Goal: Navigation & Orientation: Find specific page/section

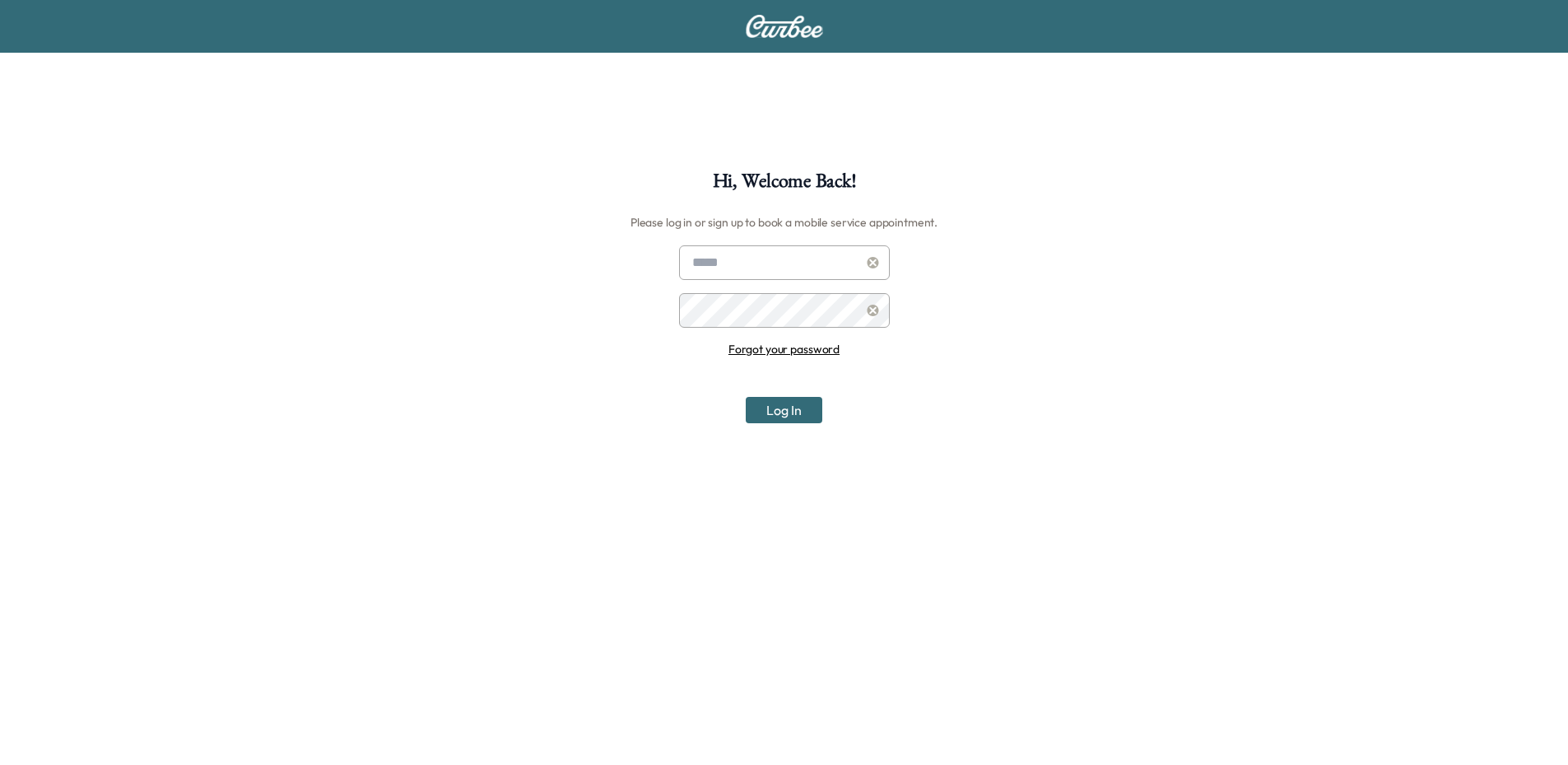
type input "**********"
click at [756, 402] on button "Log In" at bounding box center [784, 409] width 77 height 26
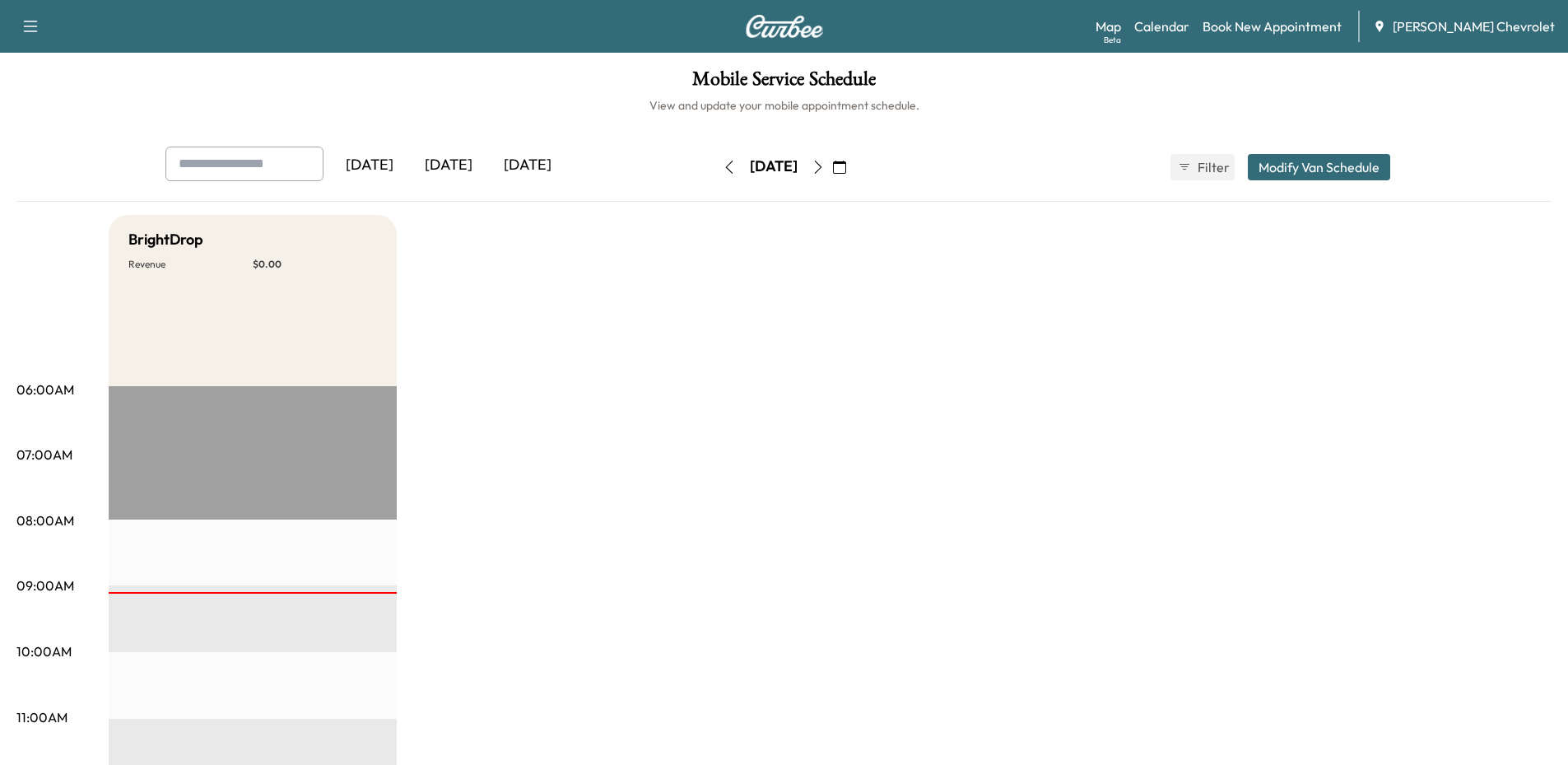
click at [438, 169] on div "[DATE]" at bounding box center [448, 165] width 79 height 37
drag, startPoint x: 532, startPoint y: 140, endPoint x: 521, endPoint y: 181, distance: 42.4
click at [531, 141] on div "Mobile Service Schedule View and update your mobile appointment schedule. [DATE…" at bounding box center [784, 759] width 1568 height 1414
click at [516, 172] on div "[DATE]" at bounding box center [528, 165] width 79 height 37
click at [448, 160] on div "[DATE]" at bounding box center [448, 165] width 79 height 37
